Goal: Information Seeking & Learning: Learn about a topic

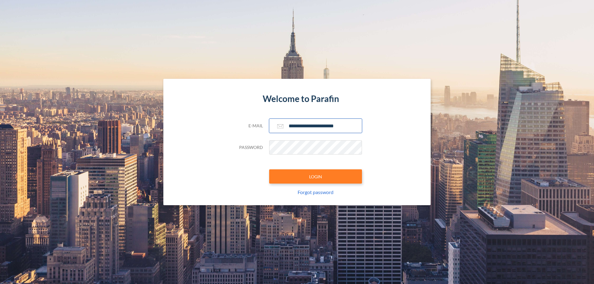
type input "**********"
click at [315, 177] on button "LOGIN" at bounding box center [315, 176] width 93 height 14
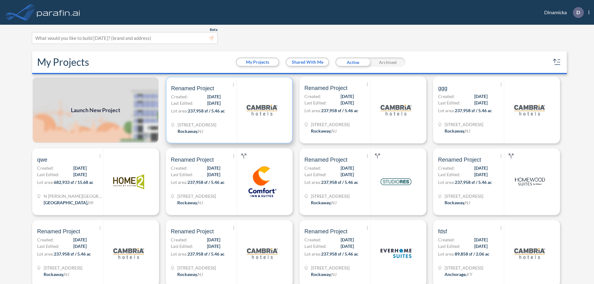
scroll to position [2, 0]
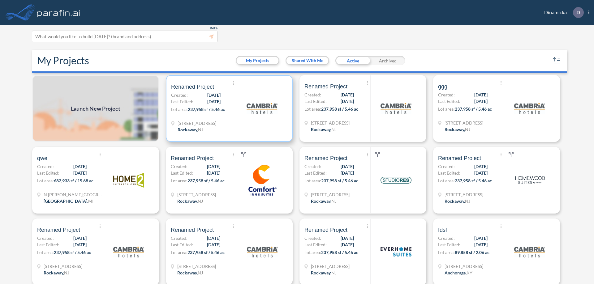
click at [228, 109] on p "Lot area: 237,958 sf / 5.46 ac" at bounding box center [204, 110] width 66 height 9
